Goal: Information Seeking & Learning: Find specific fact

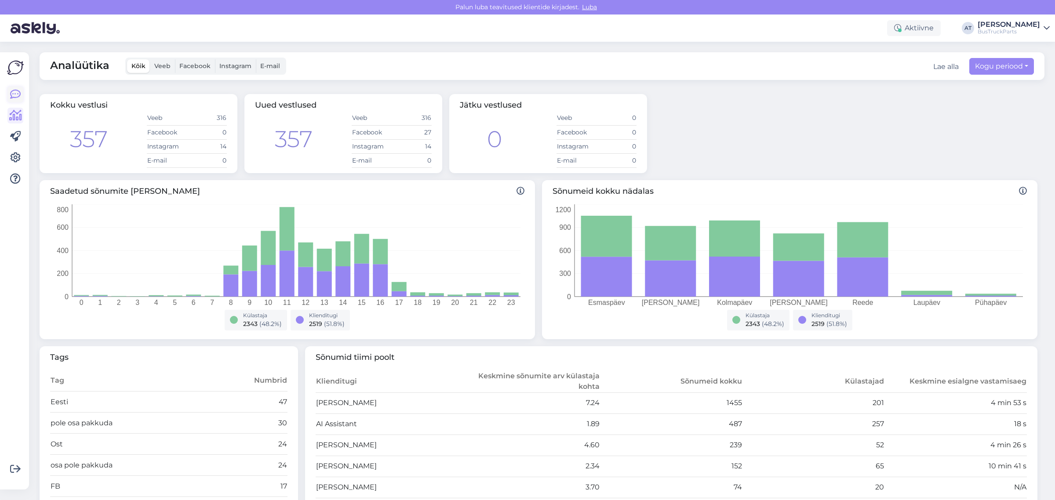
click at [16, 89] on icon at bounding box center [15, 94] width 11 height 11
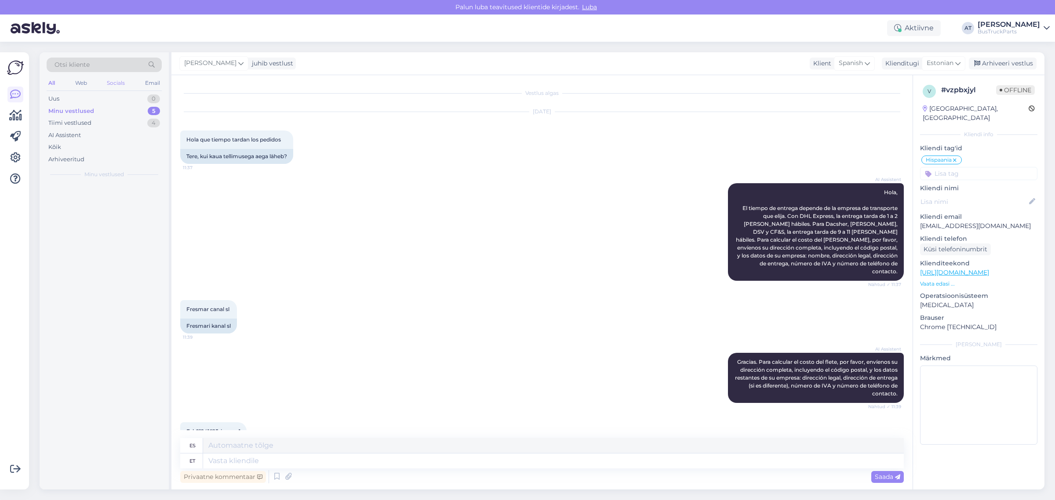
scroll to position [1194, 0]
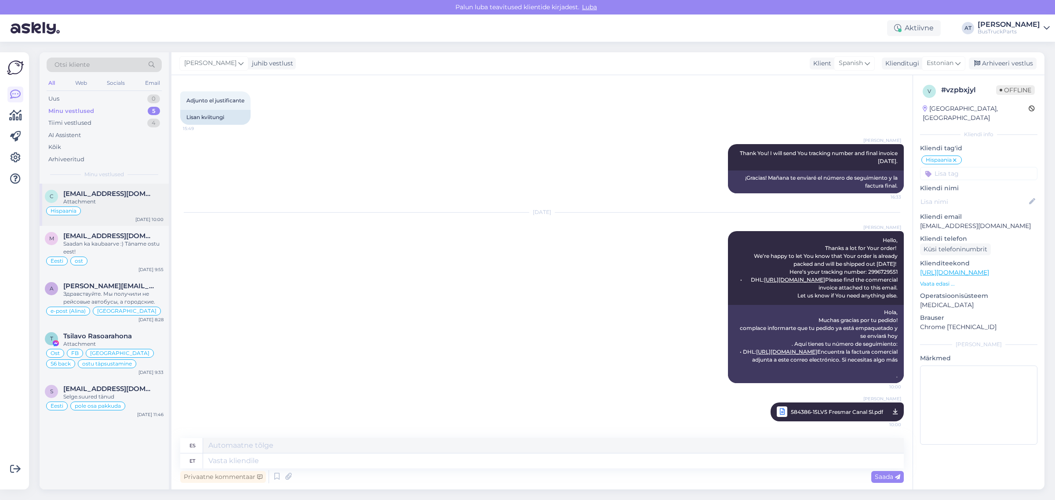
click at [116, 197] on span "[EMAIL_ADDRESS][DOMAIN_NAME]" at bounding box center [108, 194] width 91 height 8
click at [107, 240] on div "Saadan ka kaubaarve :) Täname ostu eest!" at bounding box center [113, 248] width 100 height 16
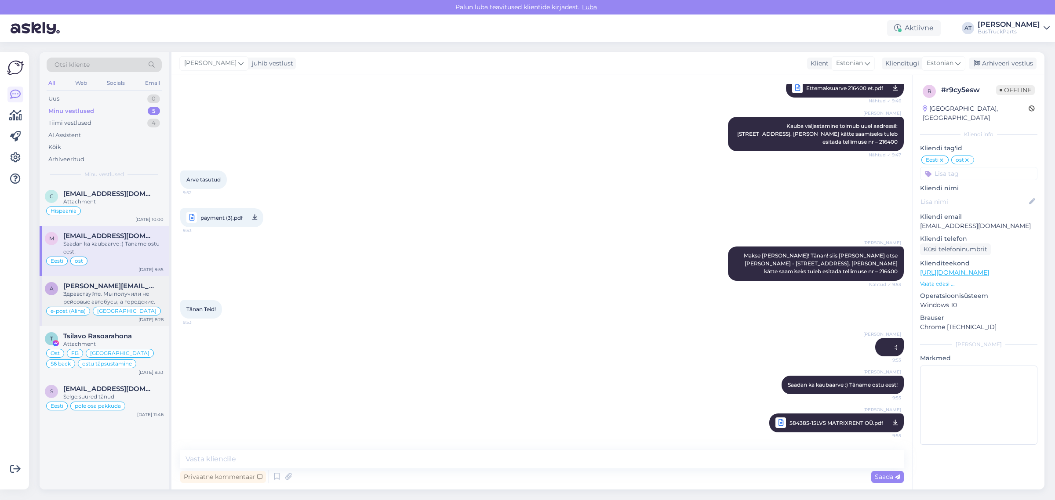
click at [121, 291] on div "Здравствуйте. Мы получили не рейсовые автобусы, а городские." at bounding box center [113, 298] width 100 height 16
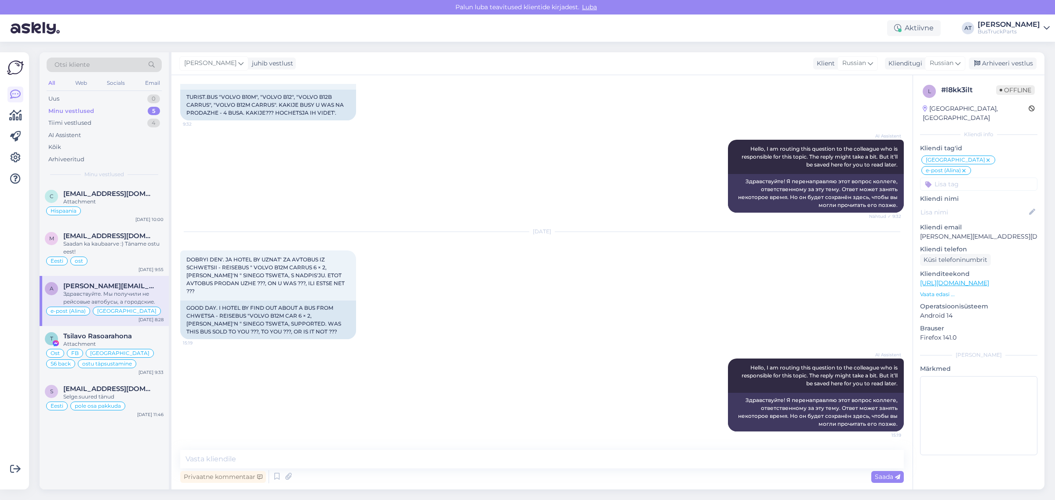
scroll to position [130, 0]
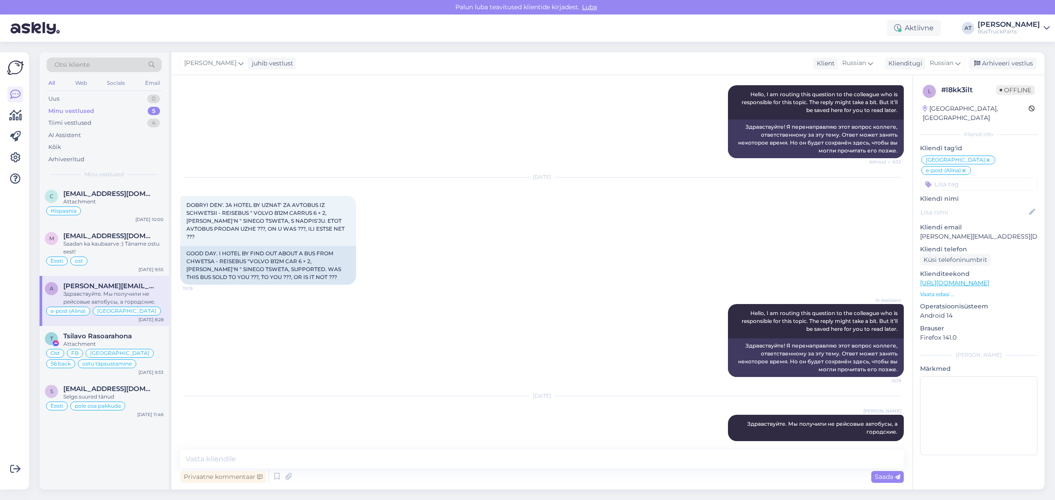
click at [984, 232] on p "[PERSON_NAME][EMAIL_ADDRESS][DOMAIN_NAME]" at bounding box center [978, 236] width 117 height 9
copy p "[PERSON_NAME][EMAIL_ADDRESS][DOMAIN_NAME]"
click at [80, 65] on span "Otsi kliente" at bounding box center [72, 64] width 35 height 9
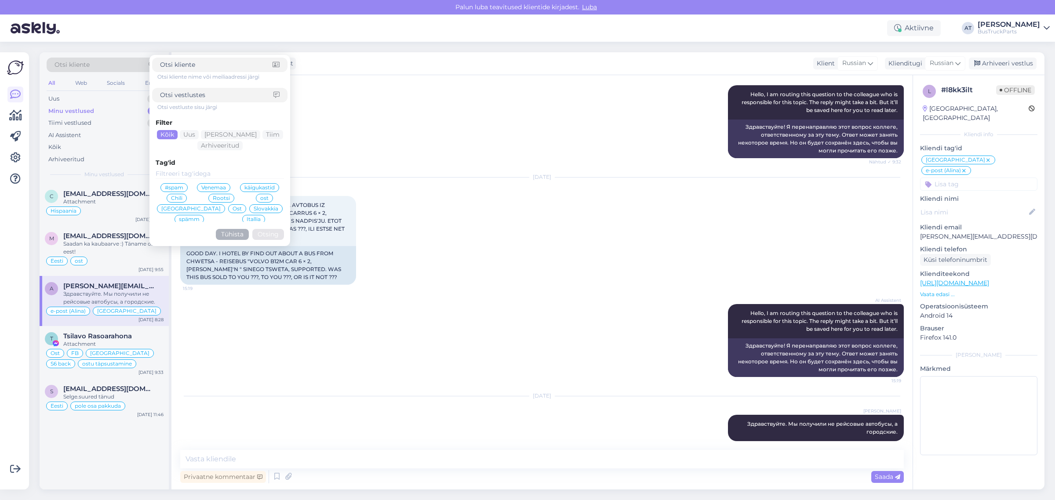
click at [190, 63] on input at bounding box center [216, 64] width 113 height 9
type input "[PERSON_NAME][EMAIL_ADDRESS][DOMAIN_NAME]"
click at [266, 232] on button "Otsing" at bounding box center [268, 234] width 32 height 11
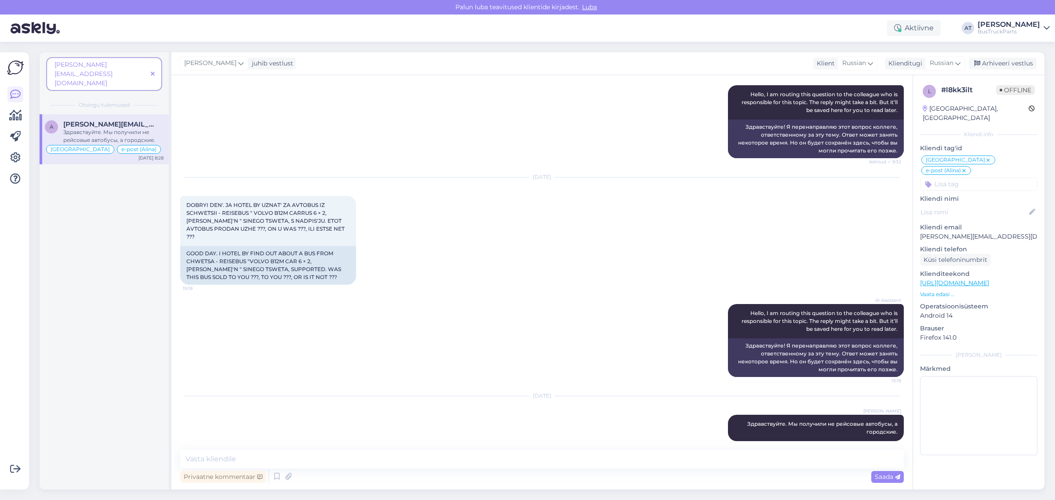
click at [128, 128] on div "Здравствуйте. Мы получили не рейсовые автобусы, а городские." at bounding box center [113, 136] width 100 height 16
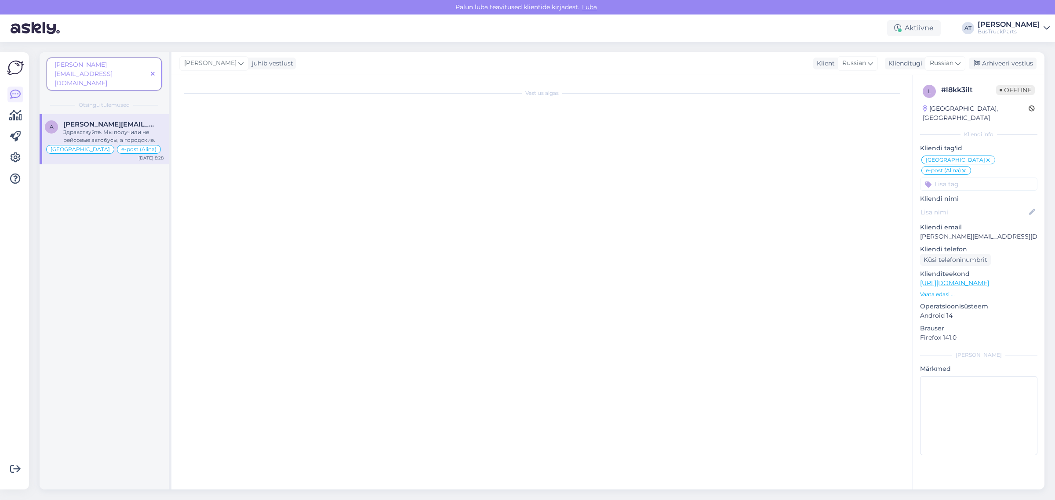
scroll to position [0, 0]
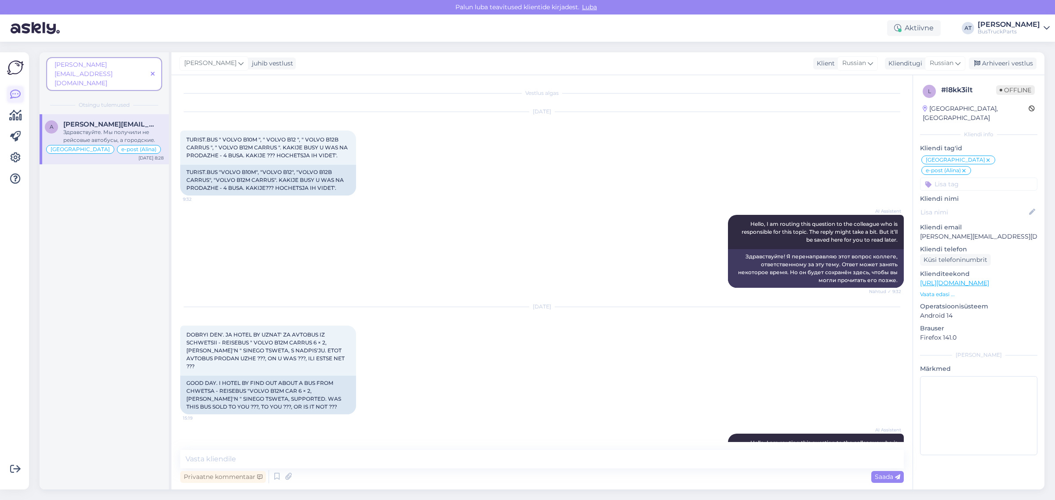
click at [15, 98] on icon at bounding box center [15, 94] width 11 height 11
click at [157, 69] on span at bounding box center [152, 73] width 11 height 9
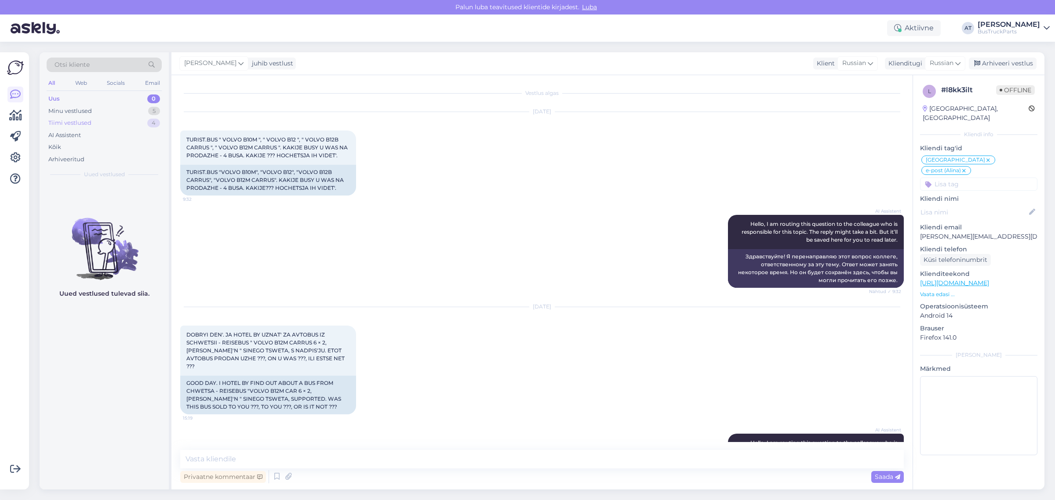
click at [127, 121] on div "Tiimi vestlused 4" at bounding box center [104, 123] width 115 height 12
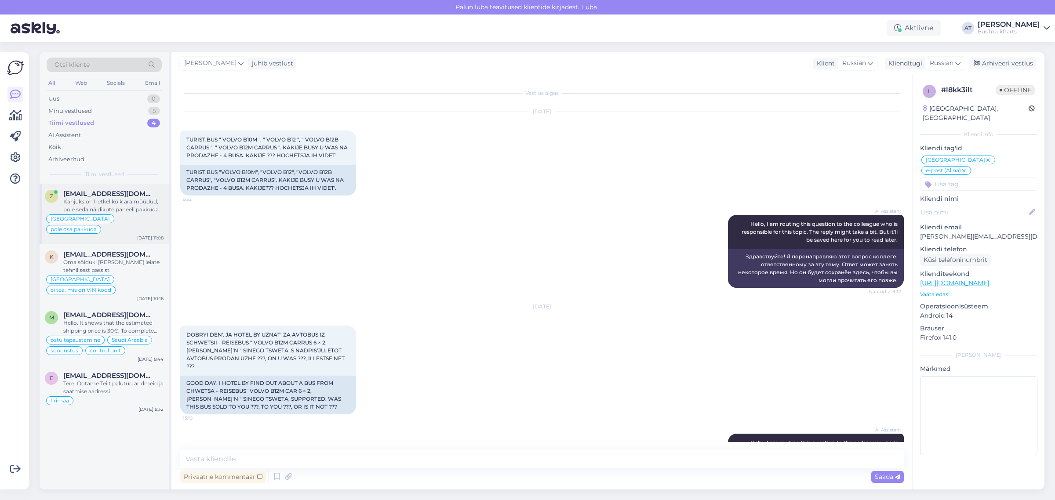
click at [130, 191] on span "[EMAIL_ADDRESS][DOMAIN_NAME]" at bounding box center [108, 194] width 91 height 8
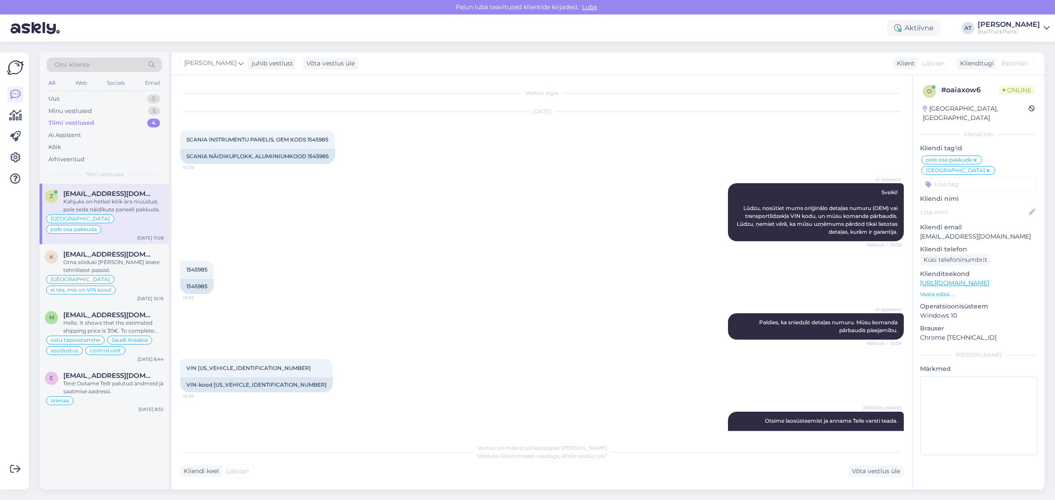
scroll to position [99, 0]
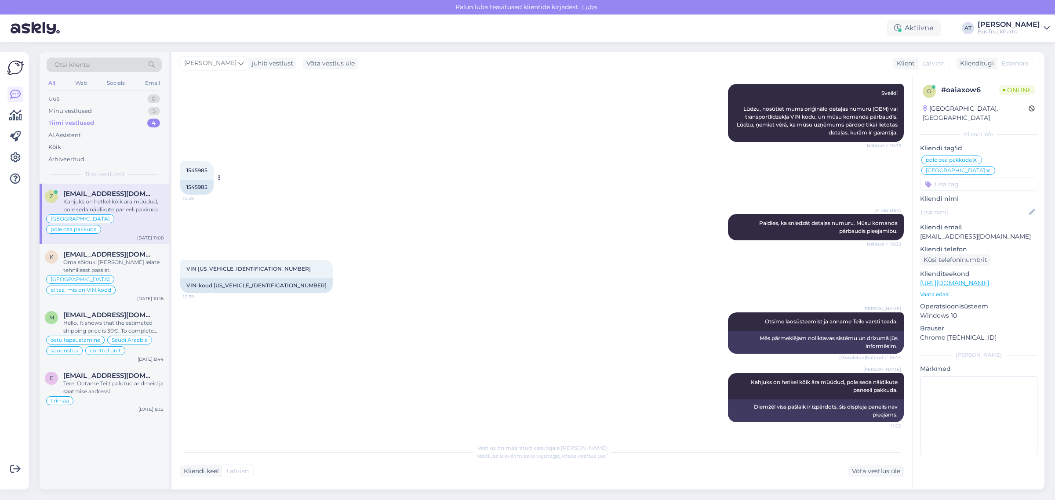
click at [185, 186] on div "1545985" at bounding box center [196, 187] width 33 height 15
